Goal: Information Seeking & Learning: Stay updated

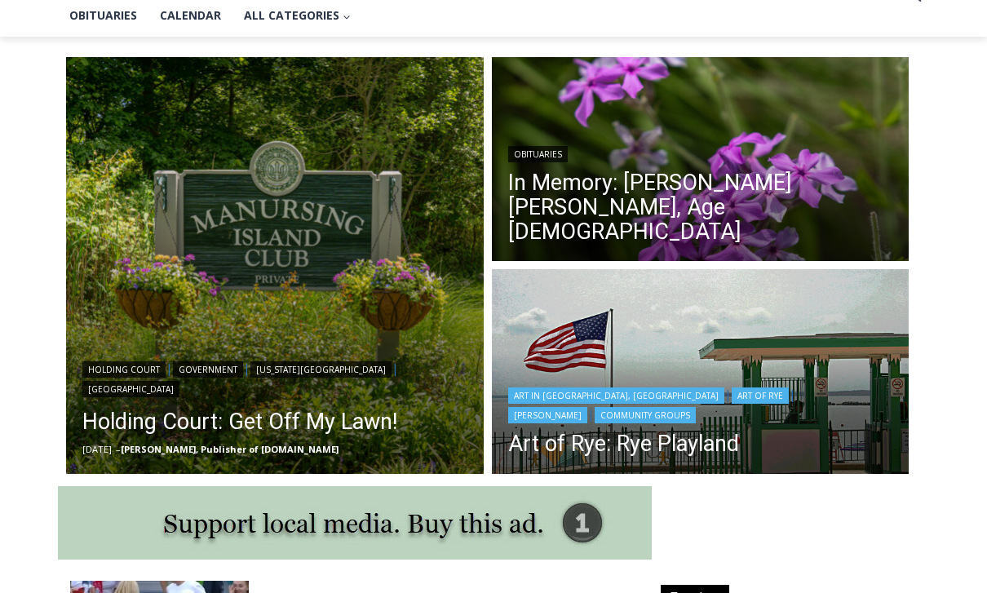
scroll to position [399, 0]
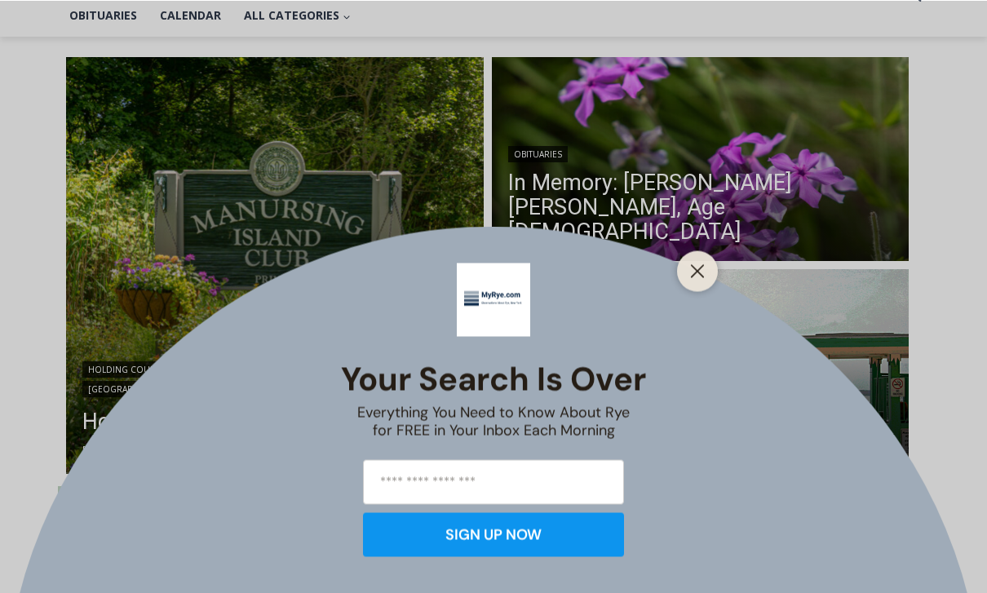
click at [697, 282] on button "Close" at bounding box center [697, 271] width 23 height 23
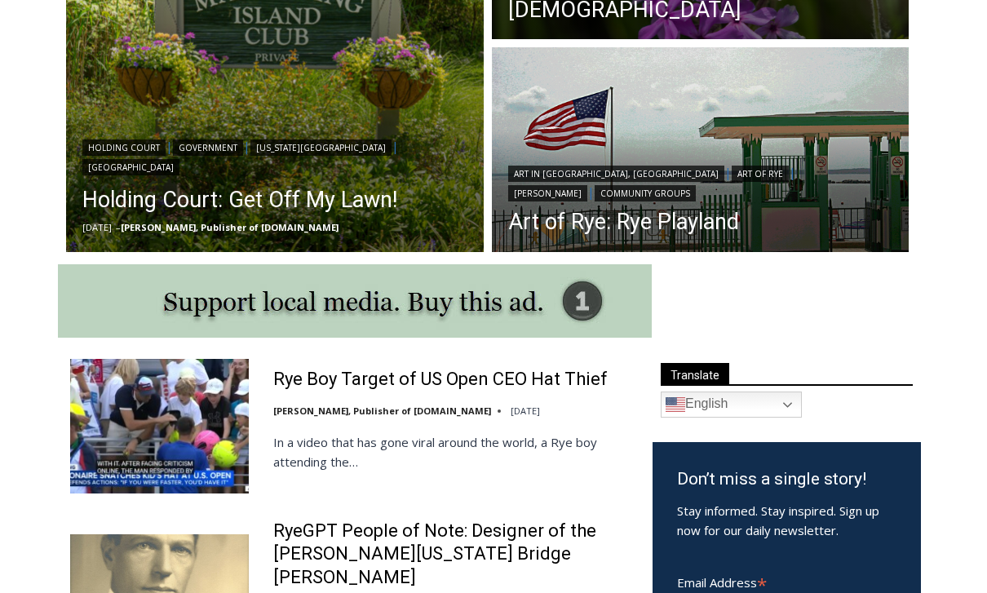
scroll to position [0, 0]
click at [471, 375] on link "Rye Boy Target of US Open CEO Hat Thief" at bounding box center [440, 380] width 335 height 24
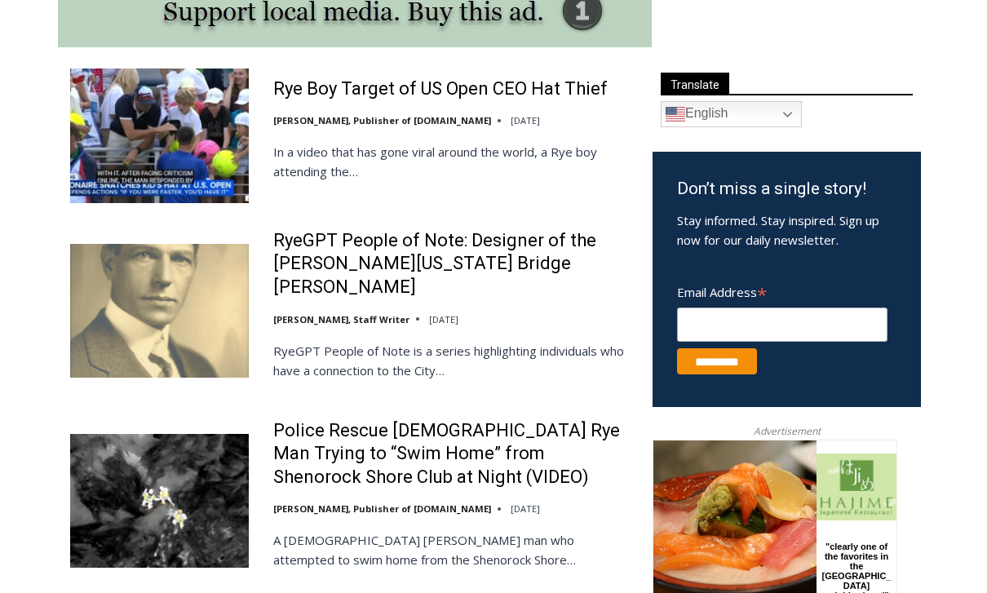
scroll to position [913, 0]
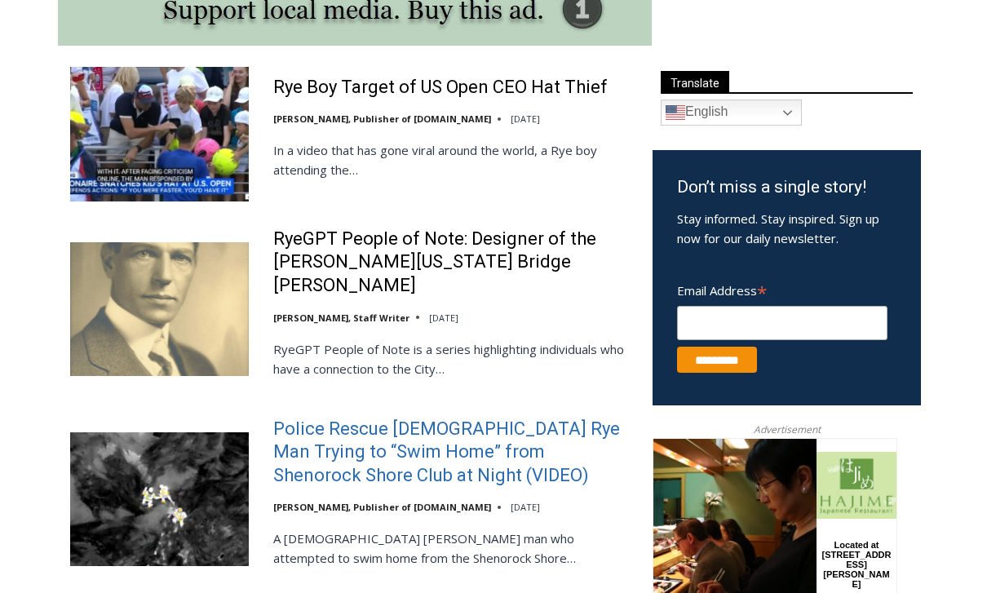
click at [470, 426] on link "Police Rescue [DEMOGRAPHIC_DATA] Rye Man Trying to “Swim Home” from Shenorock S…" at bounding box center [452, 453] width 358 height 70
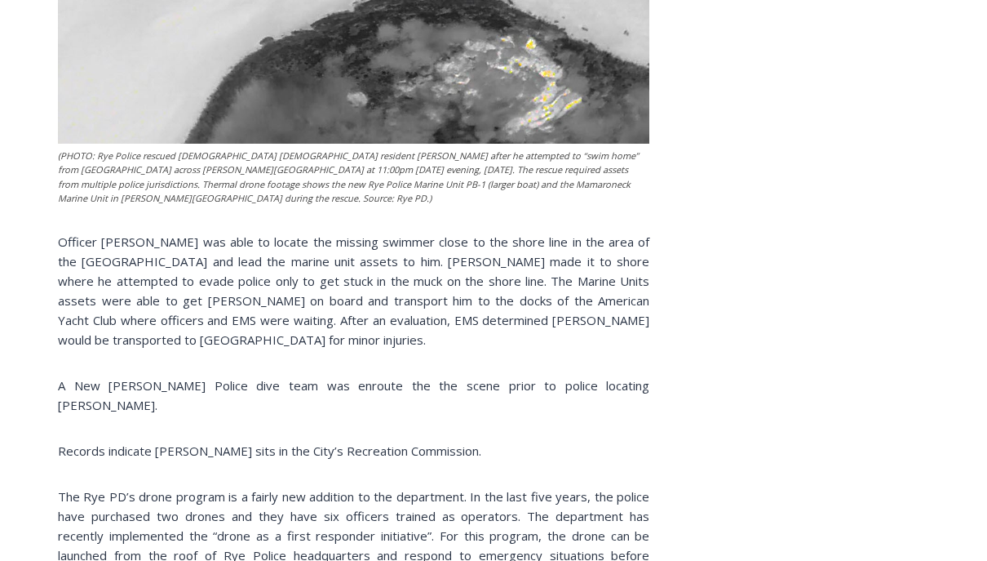
scroll to position [2141, 0]
